Goal: Information Seeking & Learning: Learn about a topic

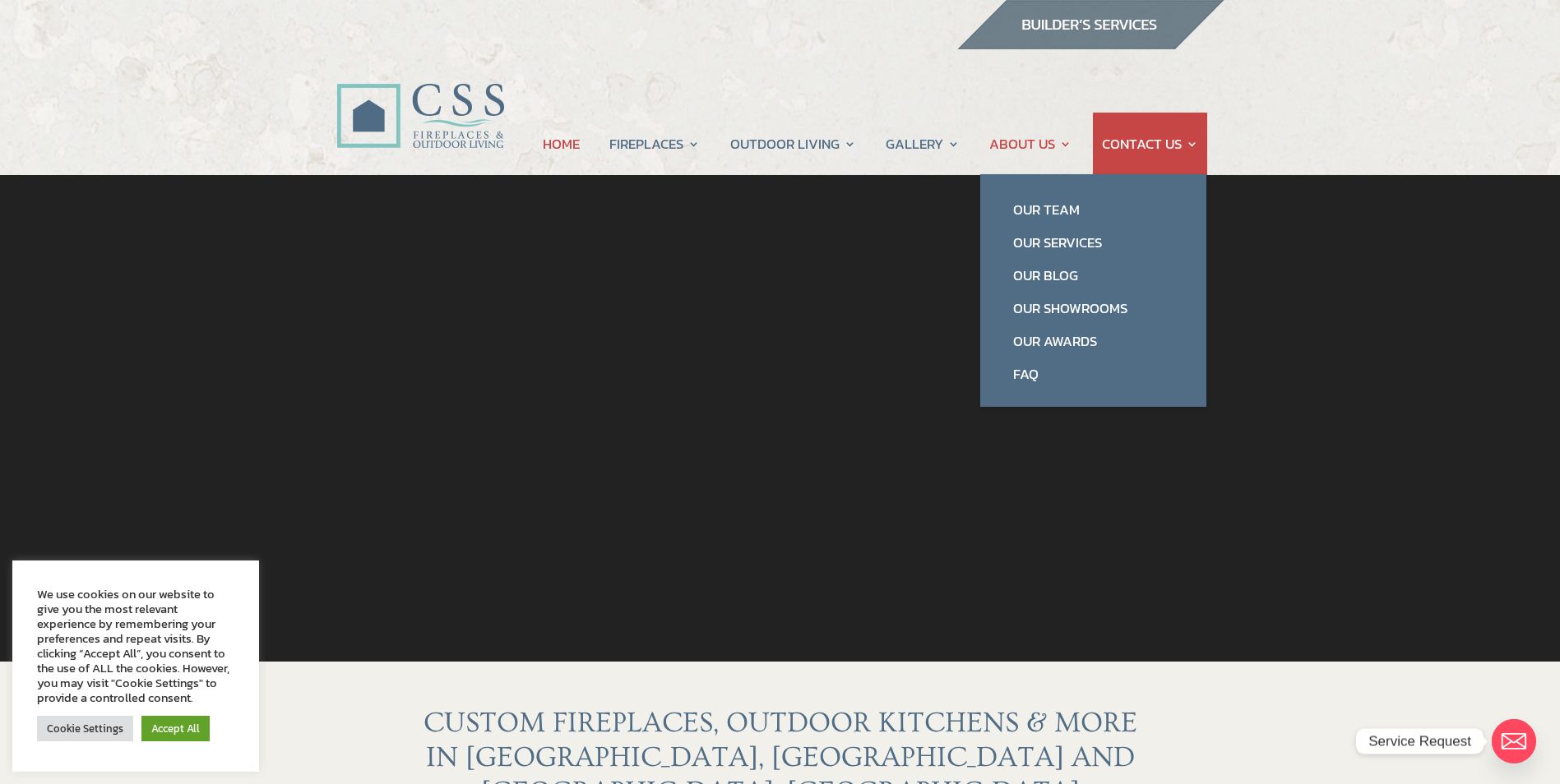
click at [1034, 145] on link "ABOUT US" at bounding box center [1030, 144] width 82 height 62
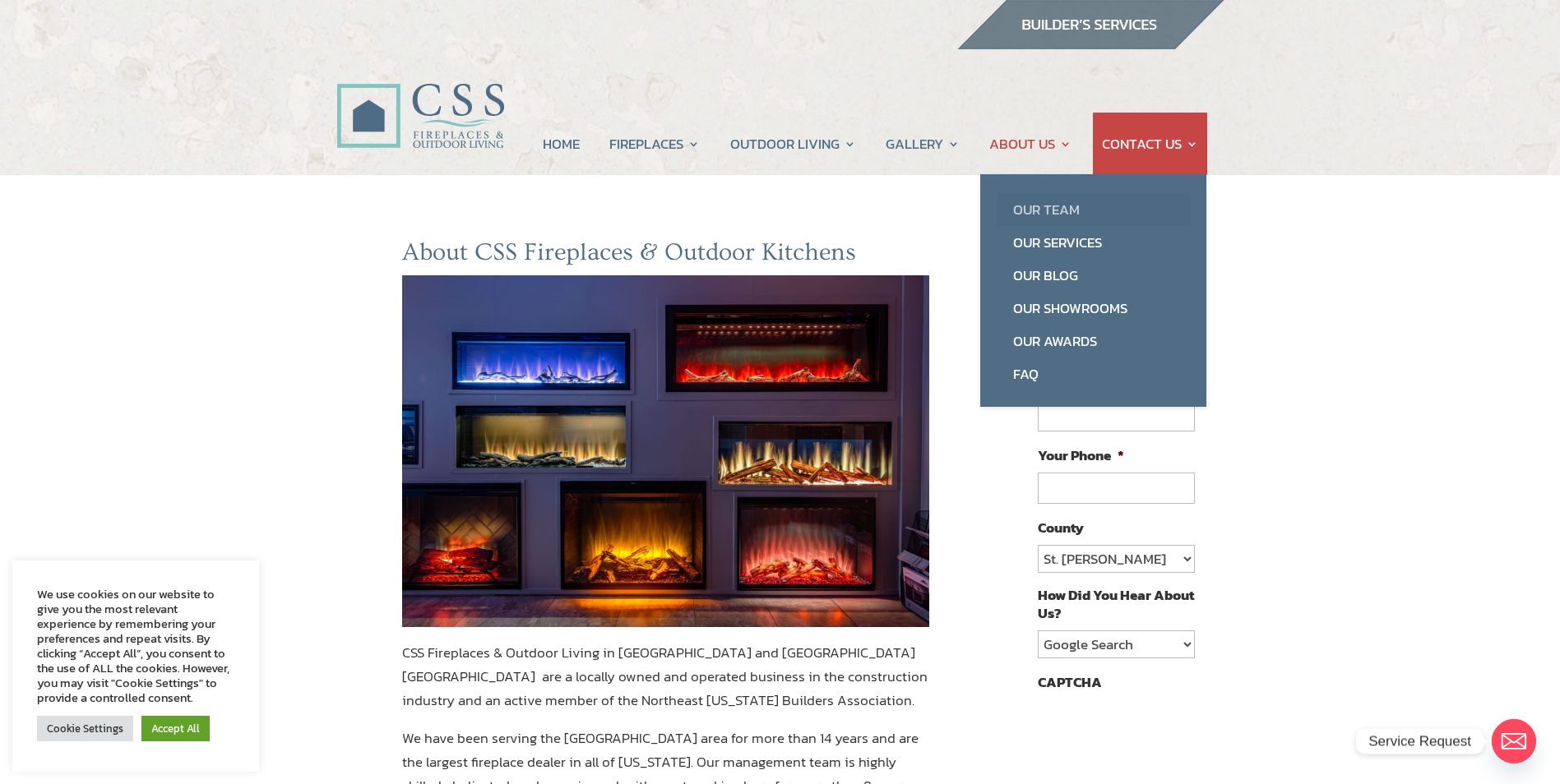
click at [1042, 214] on link "Our Team" at bounding box center [1093, 209] width 193 height 33
